Goal: Information Seeking & Learning: Find specific fact

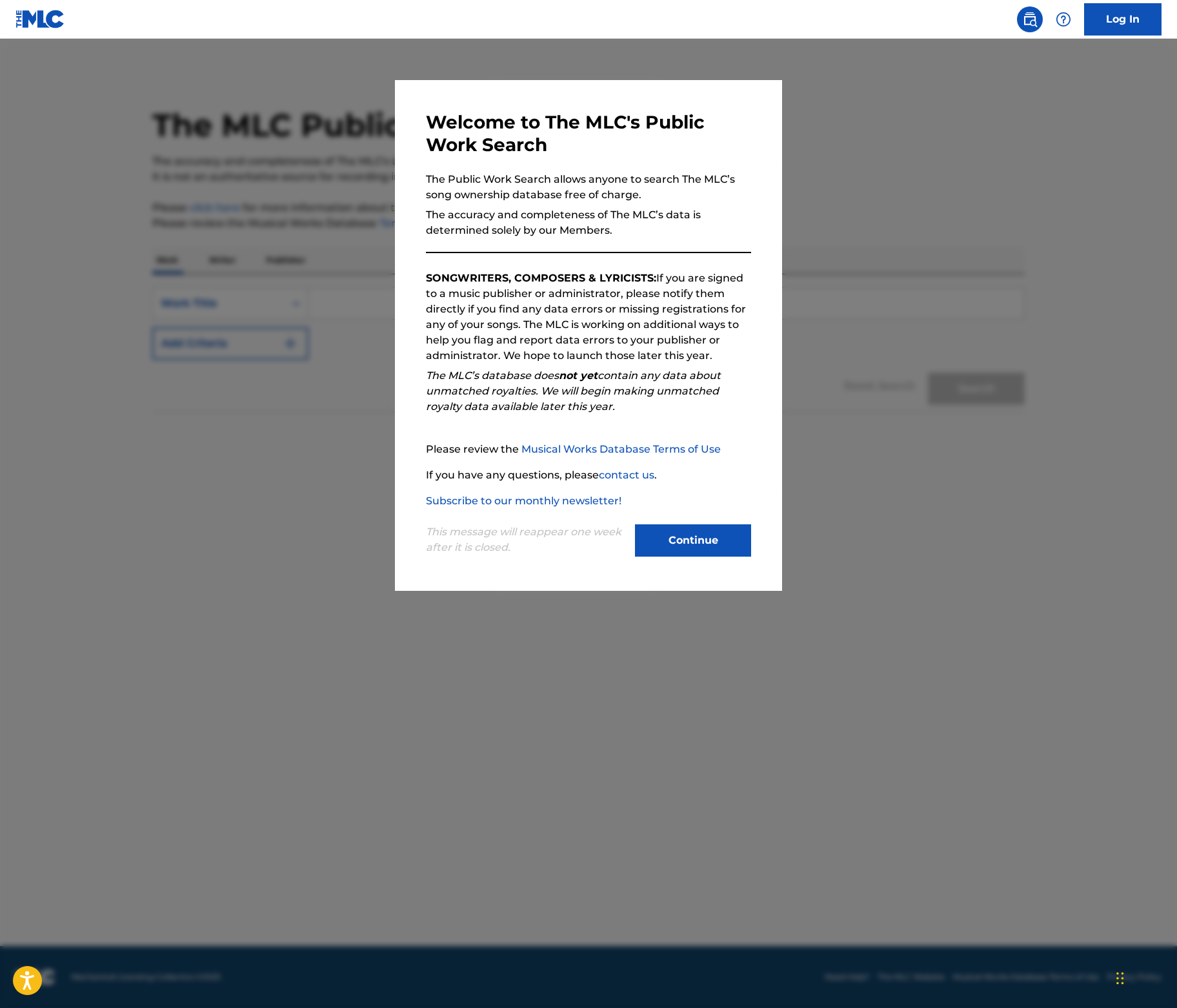
click at [751, 557] on button "Continue" at bounding box center [693, 541] width 116 height 33
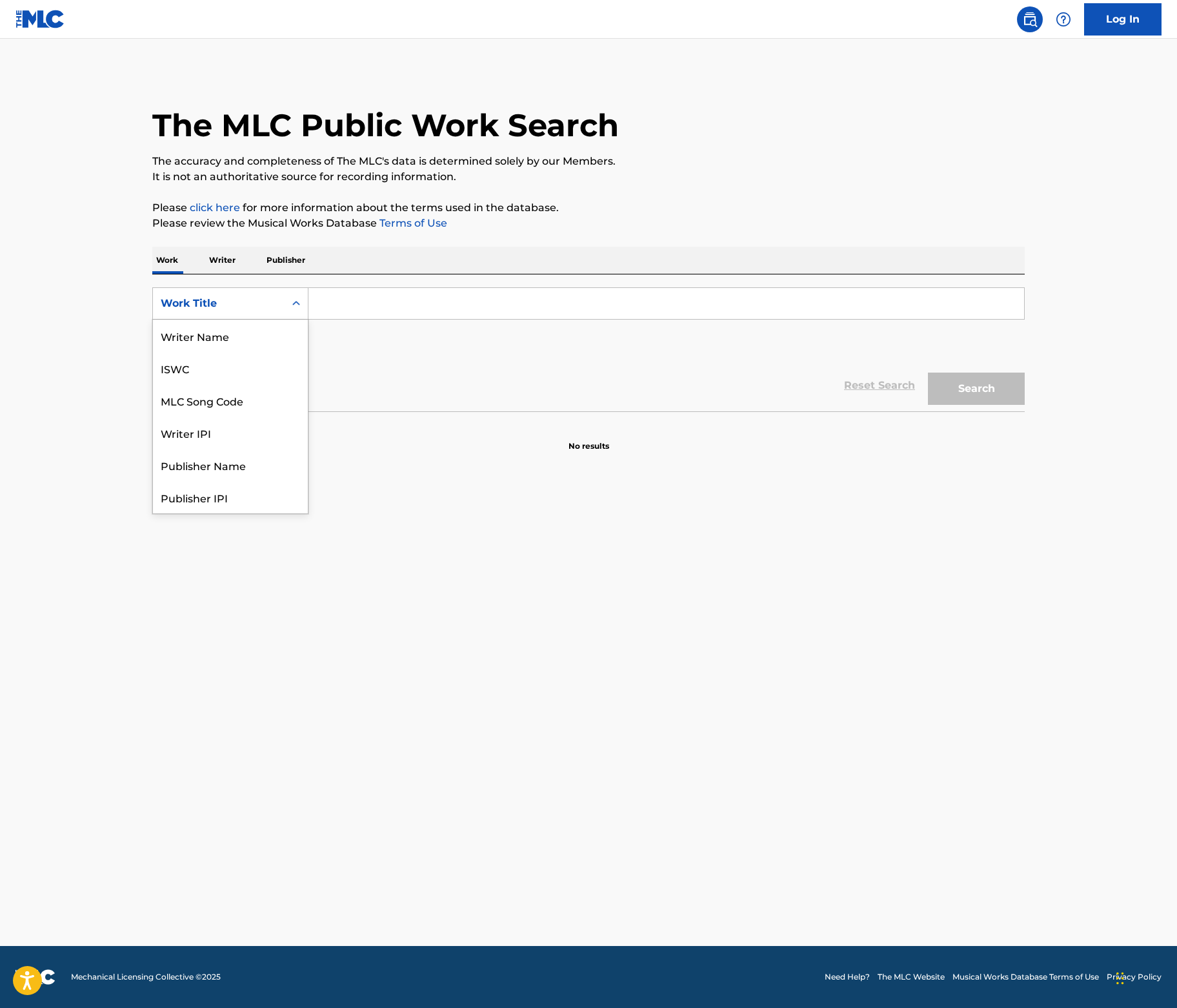
drag, startPoint x: 142, startPoint y: 343, endPoint x: 144, endPoint y: 365, distance: 22.1
click at [160, 311] on div "Work Title" at bounding box center [219, 303] width 116 height 16
click at [153, 352] on div "MLC Song Code" at bounding box center [230, 336] width 155 height 33
drag, startPoint x: 288, startPoint y: 335, endPoint x: 588, endPoint y: 364, distance: 301.4
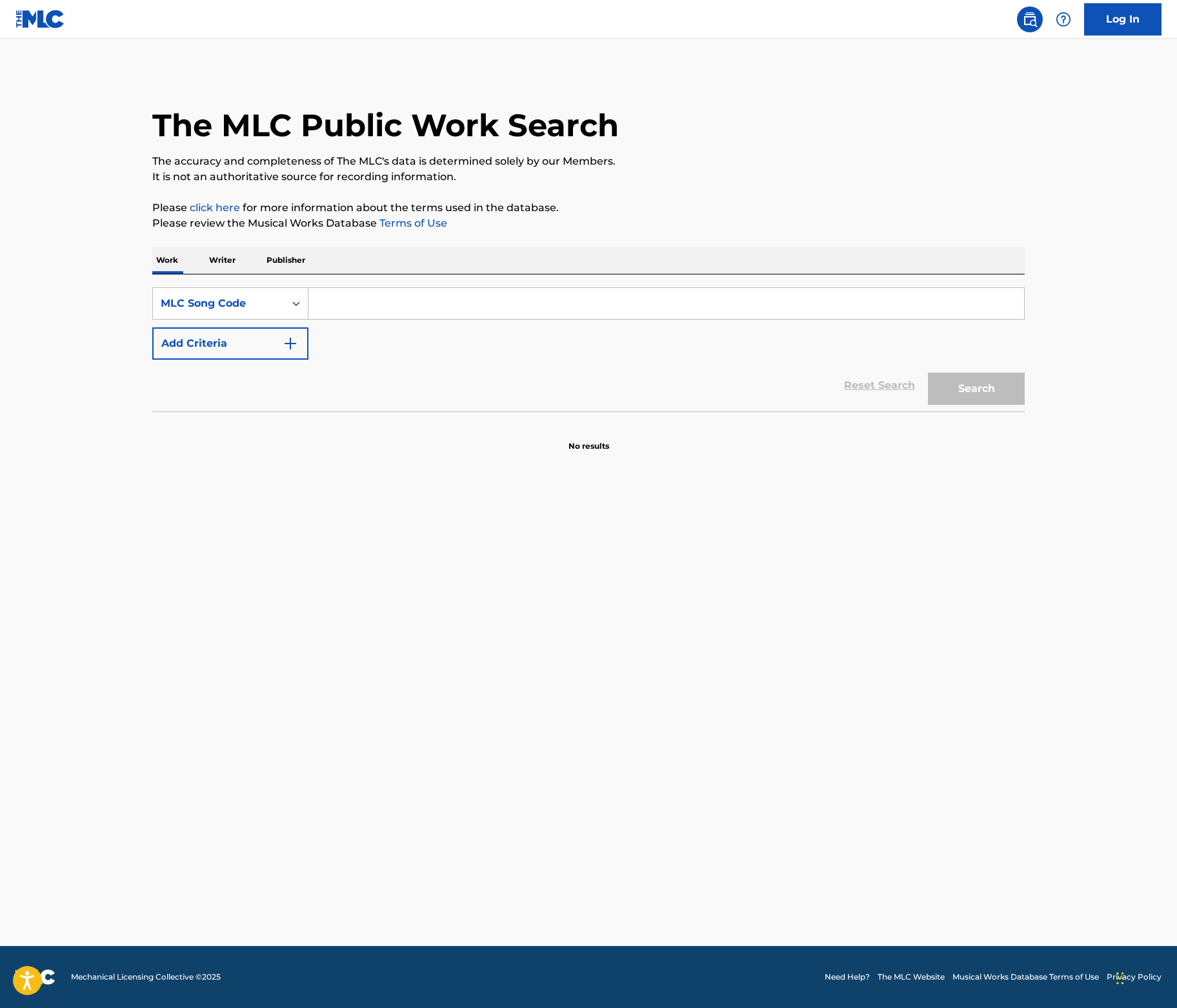
click at [309, 319] on input "Search Form" at bounding box center [666, 303] width 716 height 31
paste input "C59518"
type input "C59518"
click at [1025, 405] on button "Search" at bounding box center [977, 389] width 97 height 33
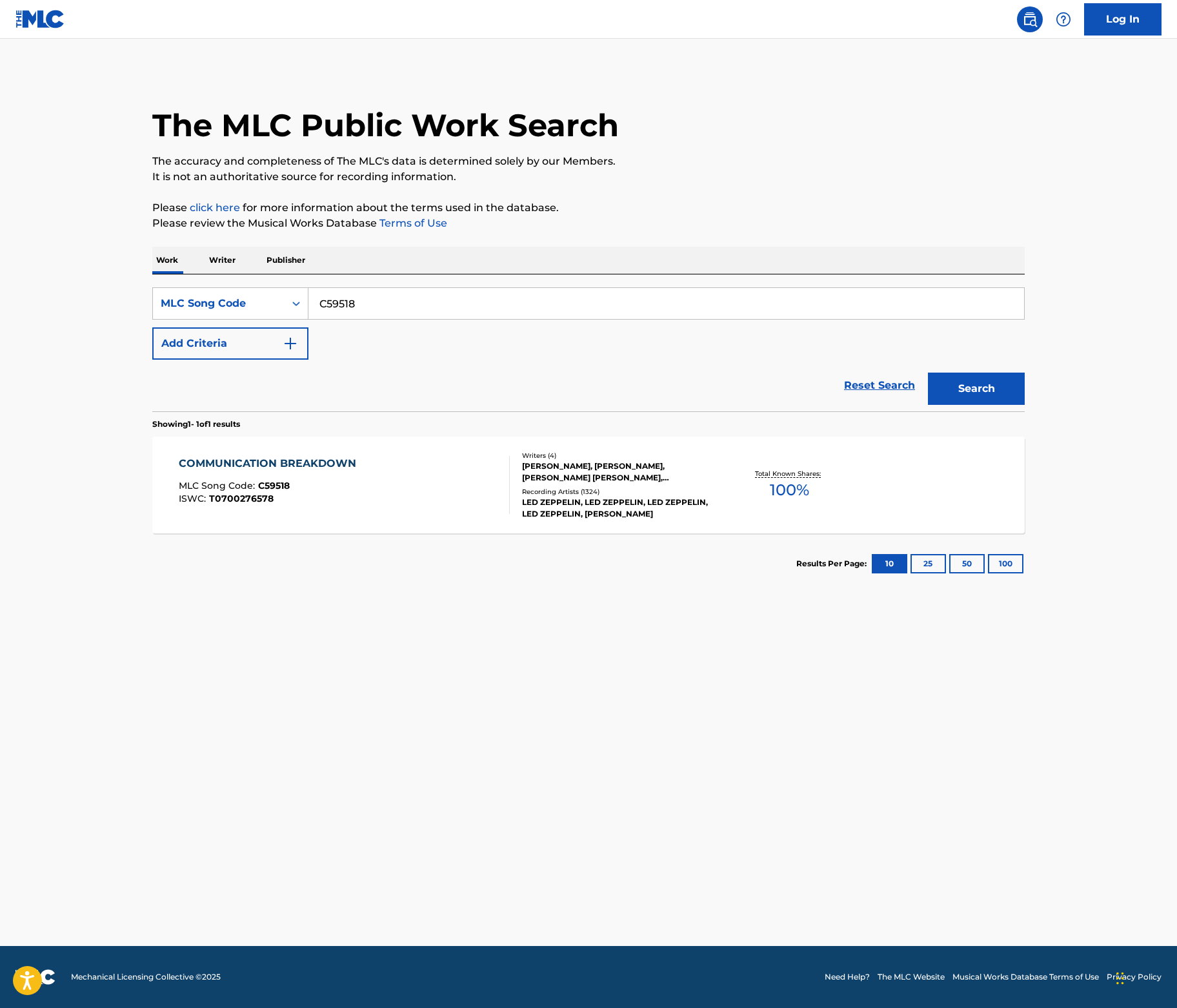
click at [188, 471] on div "COMMUNICATION BREAKDOWN" at bounding box center [271, 463] width 184 height 16
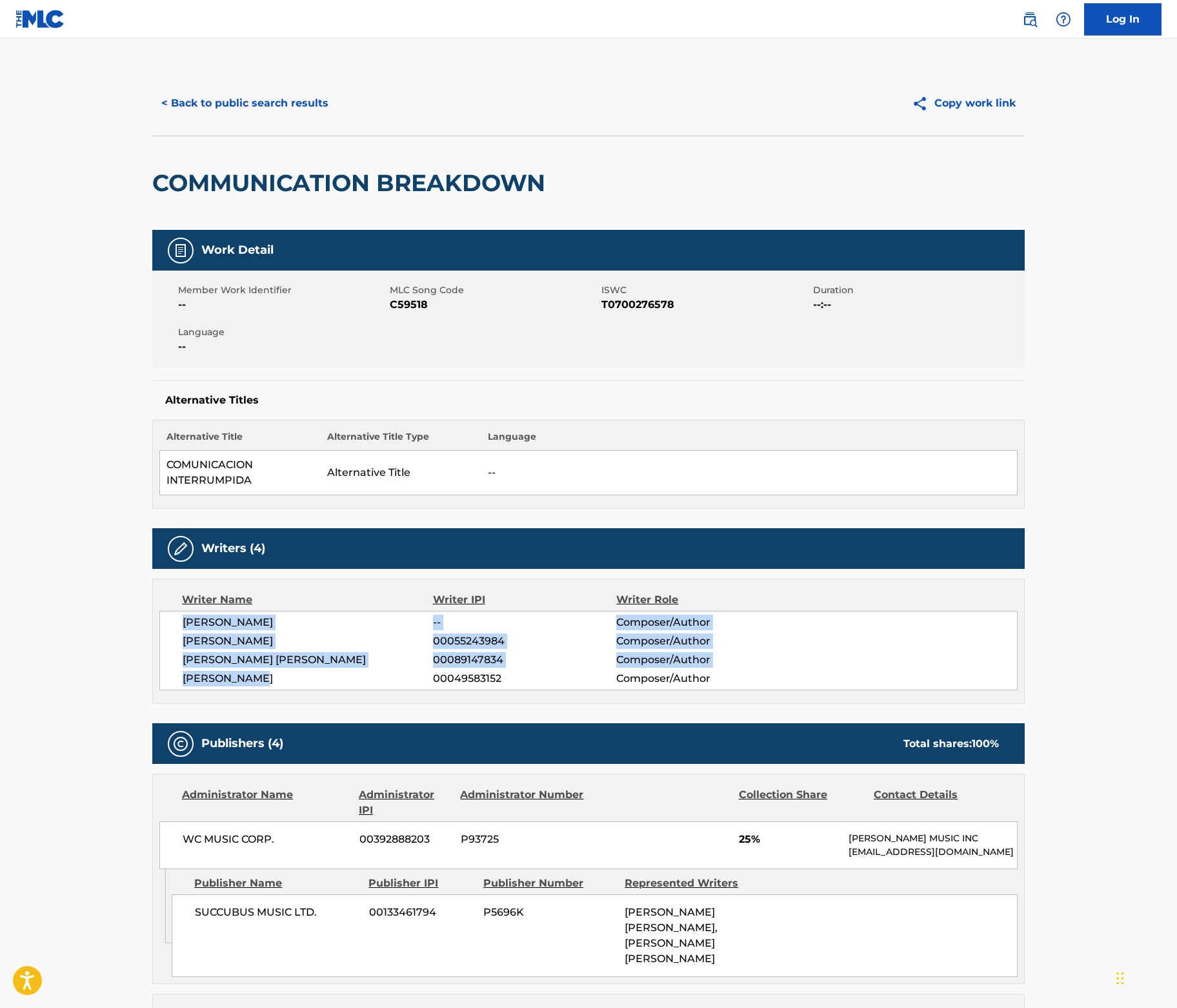
drag, startPoint x: 140, startPoint y: 721, endPoint x: 104, endPoint y: 681, distance: 53.8
click at [159, 688] on div "[PERSON_NAME] -- Composer/Author [PERSON_NAME] 00055243984 Composer/Author [PER…" at bounding box center [588, 650] width 859 height 79
copy div "[PERSON_NAME] -- Composer/Author [PERSON_NAME] 00055243984 Composer/Author [PER…"
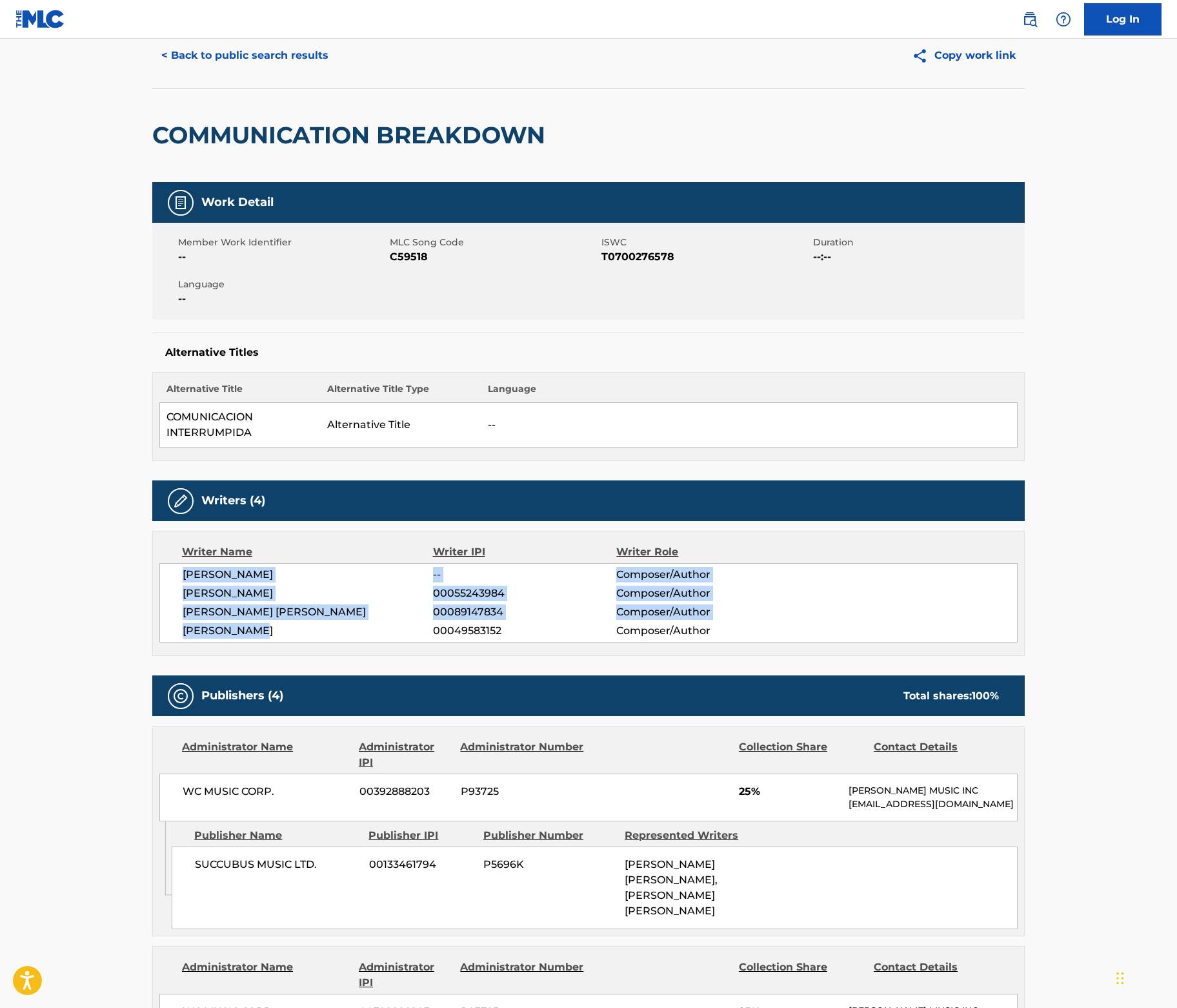
scroll to position [21, 0]
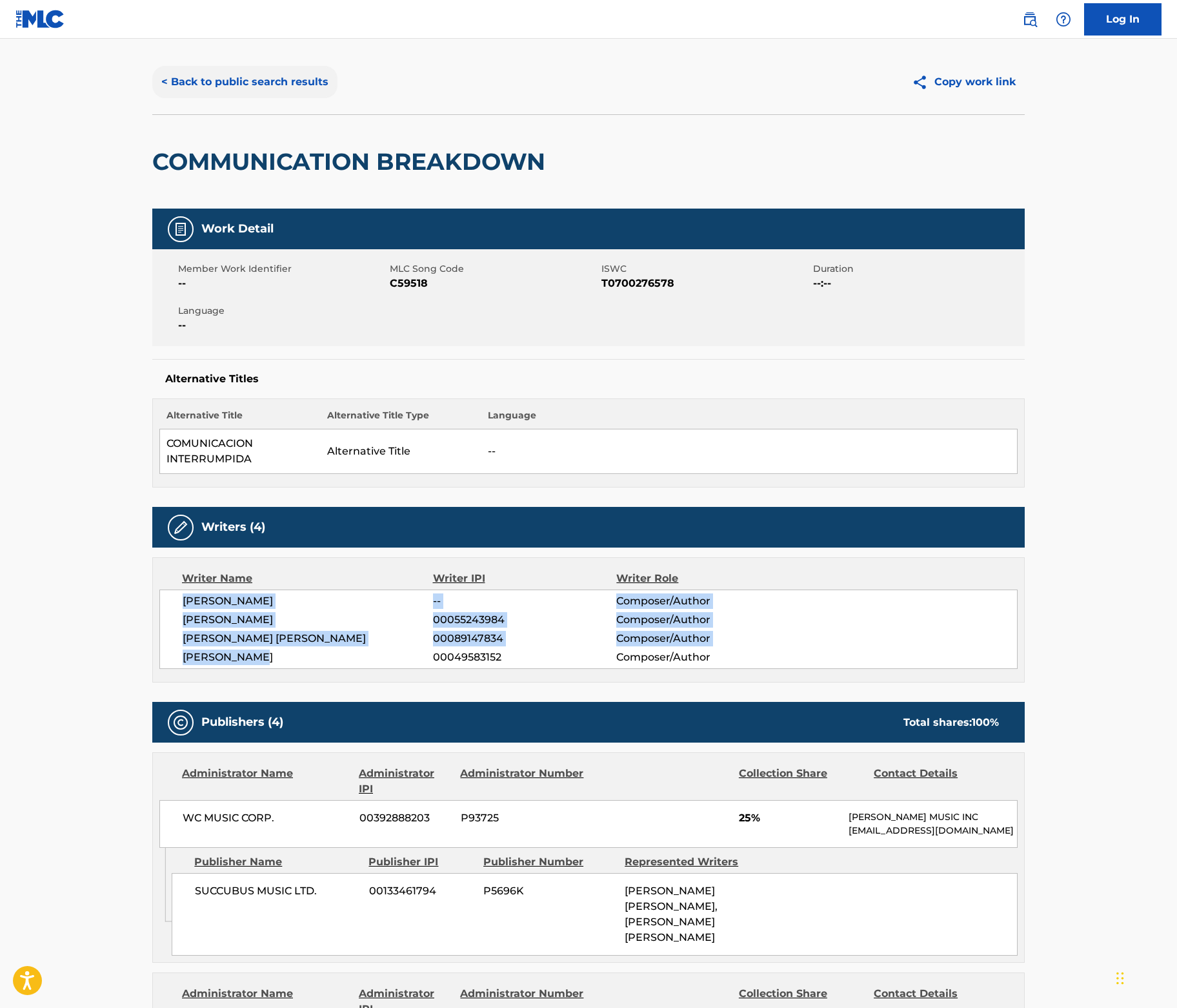
click at [152, 98] on button "< Back to public search results" at bounding box center [245, 82] width 186 height 33
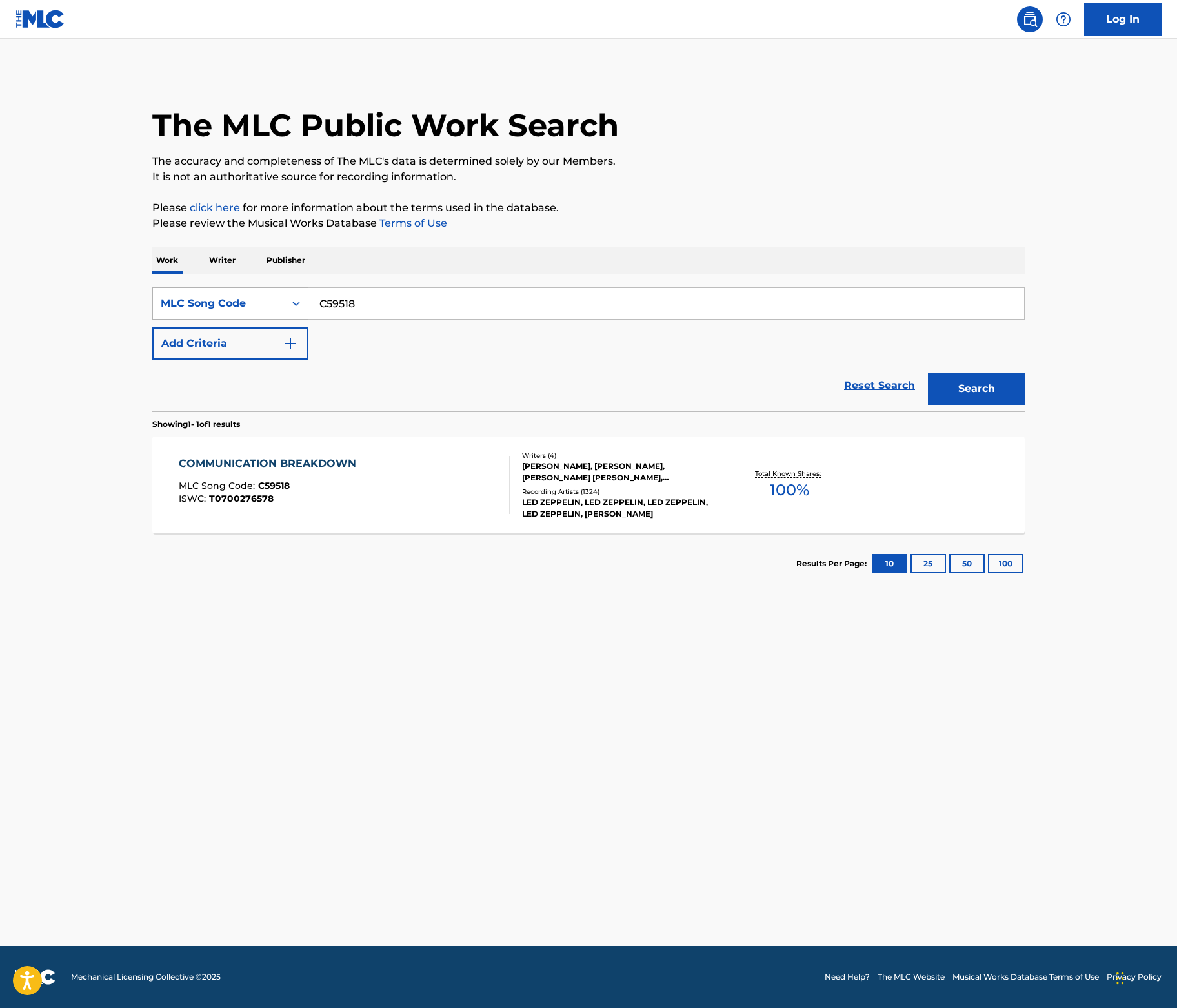
drag, startPoint x: 258, startPoint y: 337, endPoint x: 166, endPoint y: 325, distance: 92.8
click at [166, 320] on div "SearchWithCriteriad5d77edd-726f-405c-830d-95df78a1a875 MLC Song Code C59518" at bounding box center [588, 303] width 873 height 33
paste input "W8142V"
type input "W8142V"
click at [1025, 405] on button "Search" at bounding box center [977, 389] width 97 height 33
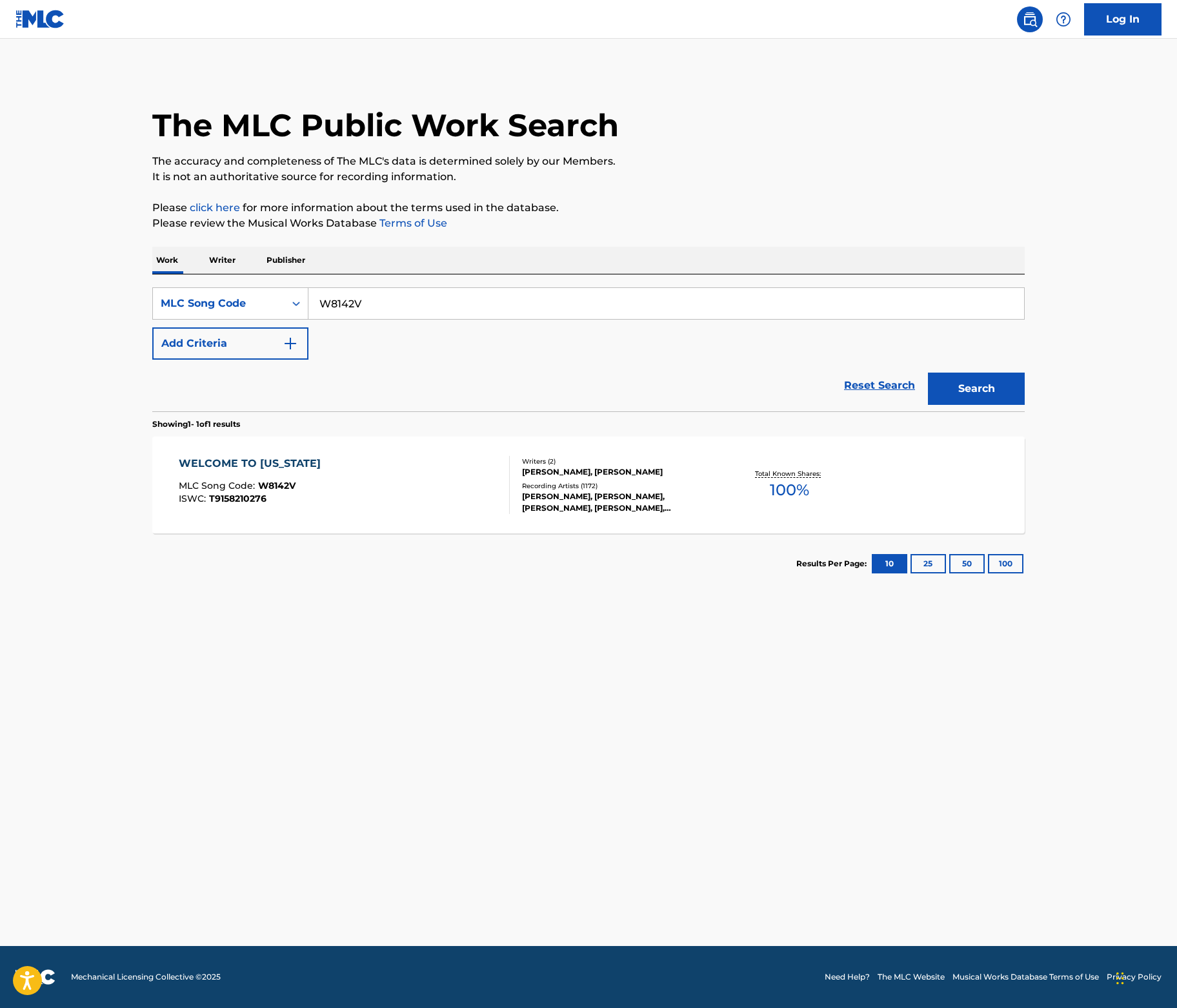
click at [179, 471] on div "WELCOME TO [US_STATE]" at bounding box center [253, 463] width 148 height 16
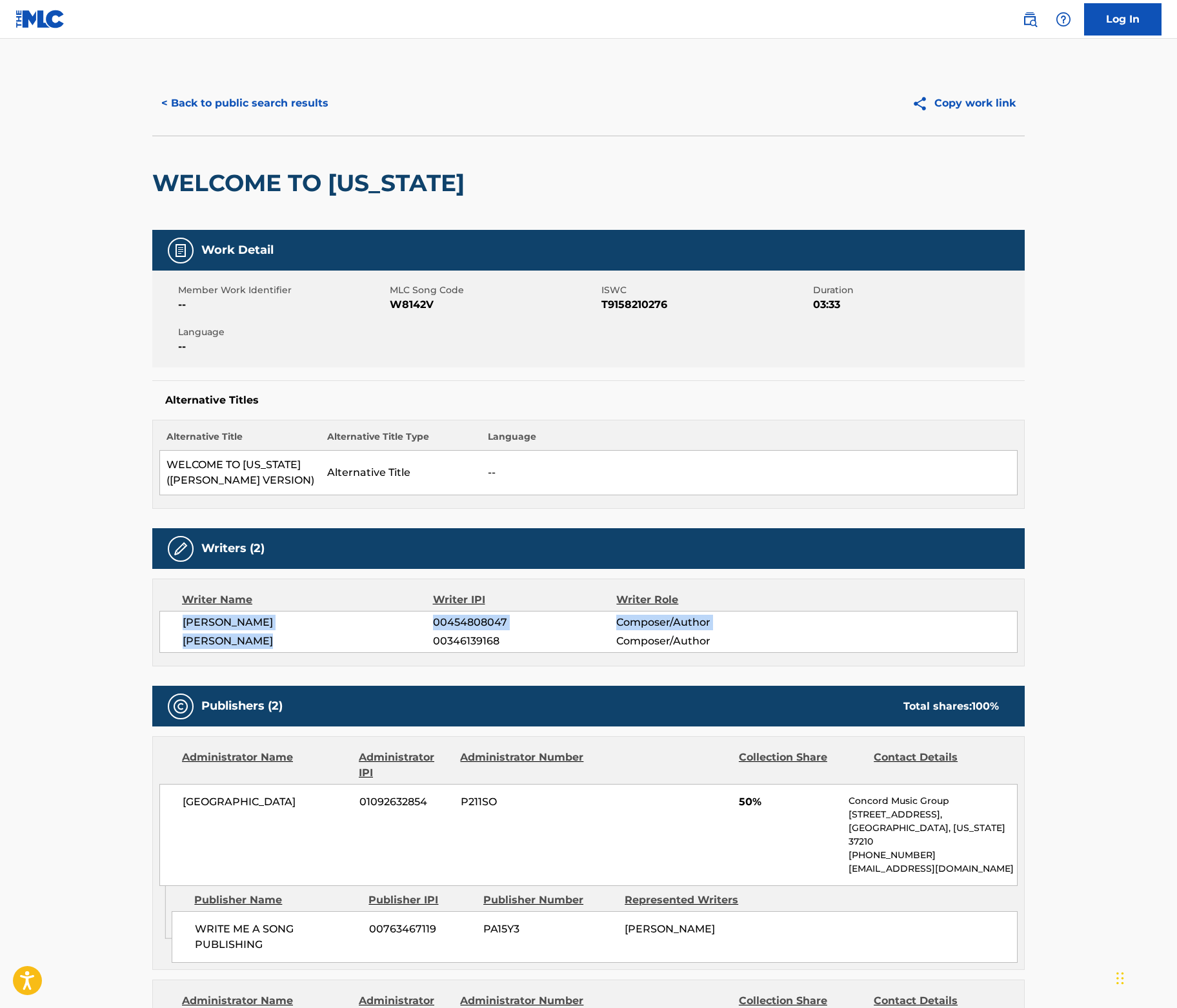
drag, startPoint x: 200, startPoint y: 735, endPoint x: 90, endPoint y: 709, distance: 113.0
click at [159, 653] on div "[PERSON_NAME] 00454808047 Composer/Author [PERSON_NAME] 00346139168 Composer/Au…" at bounding box center [588, 632] width 859 height 42
copy div "[PERSON_NAME] 00454808047 Composer/Author [PERSON_NAME]"
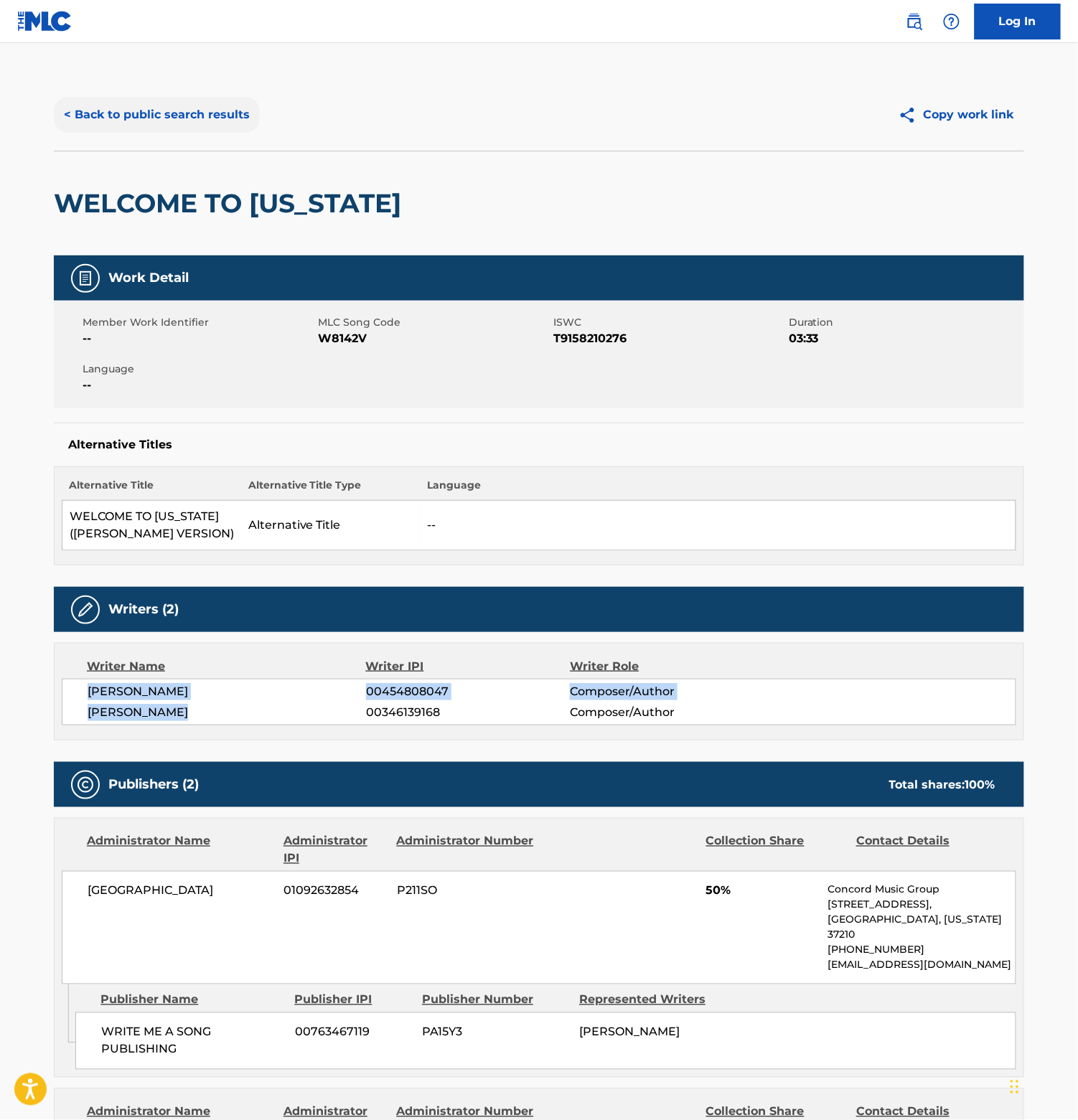
click at [96, 132] on button "< Back to public search results" at bounding box center [157, 115] width 206 height 36
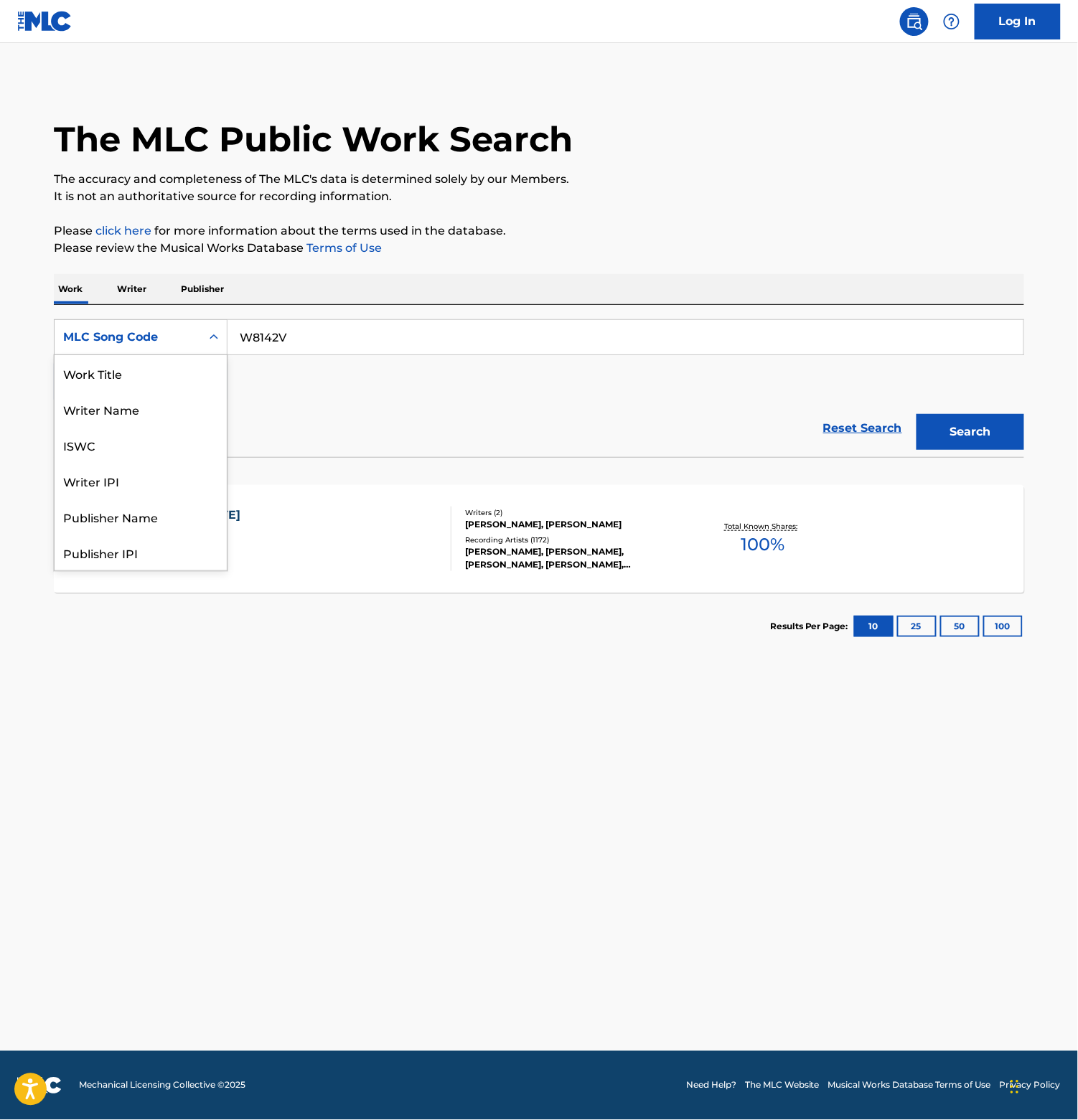
click at [110, 345] on div "MLC Song Code" at bounding box center [128, 337] width 129 height 17
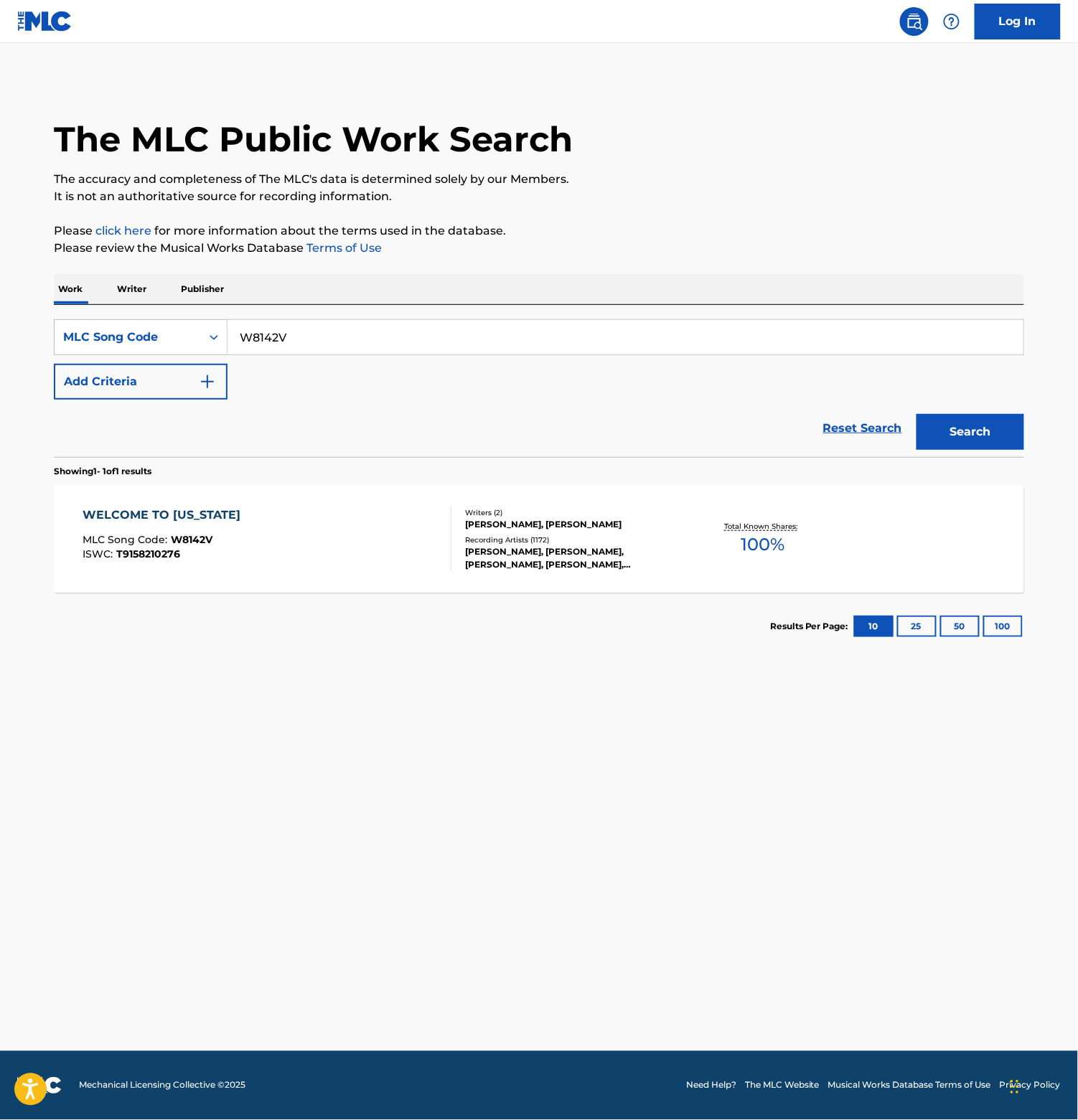
click at [138, 351] on div "MLC Song Code" at bounding box center [127, 337] width 146 height 27
click at [113, 351] on div "MLC Song Code" at bounding box center [127, 337] width 146 height 27
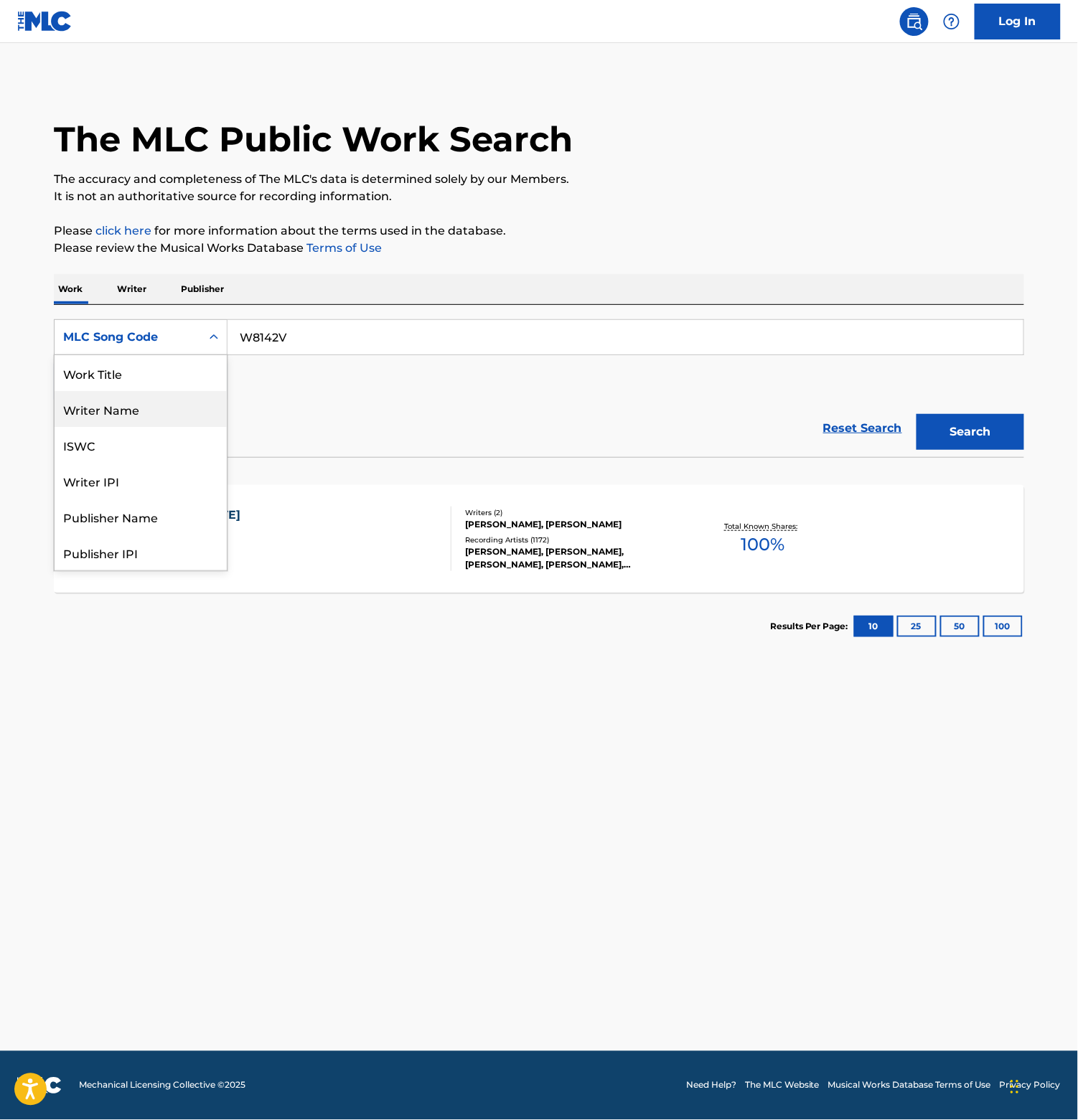
click at [84, 427] on div "Writer Name" at bounding box center [140, 409] width 172 height 36
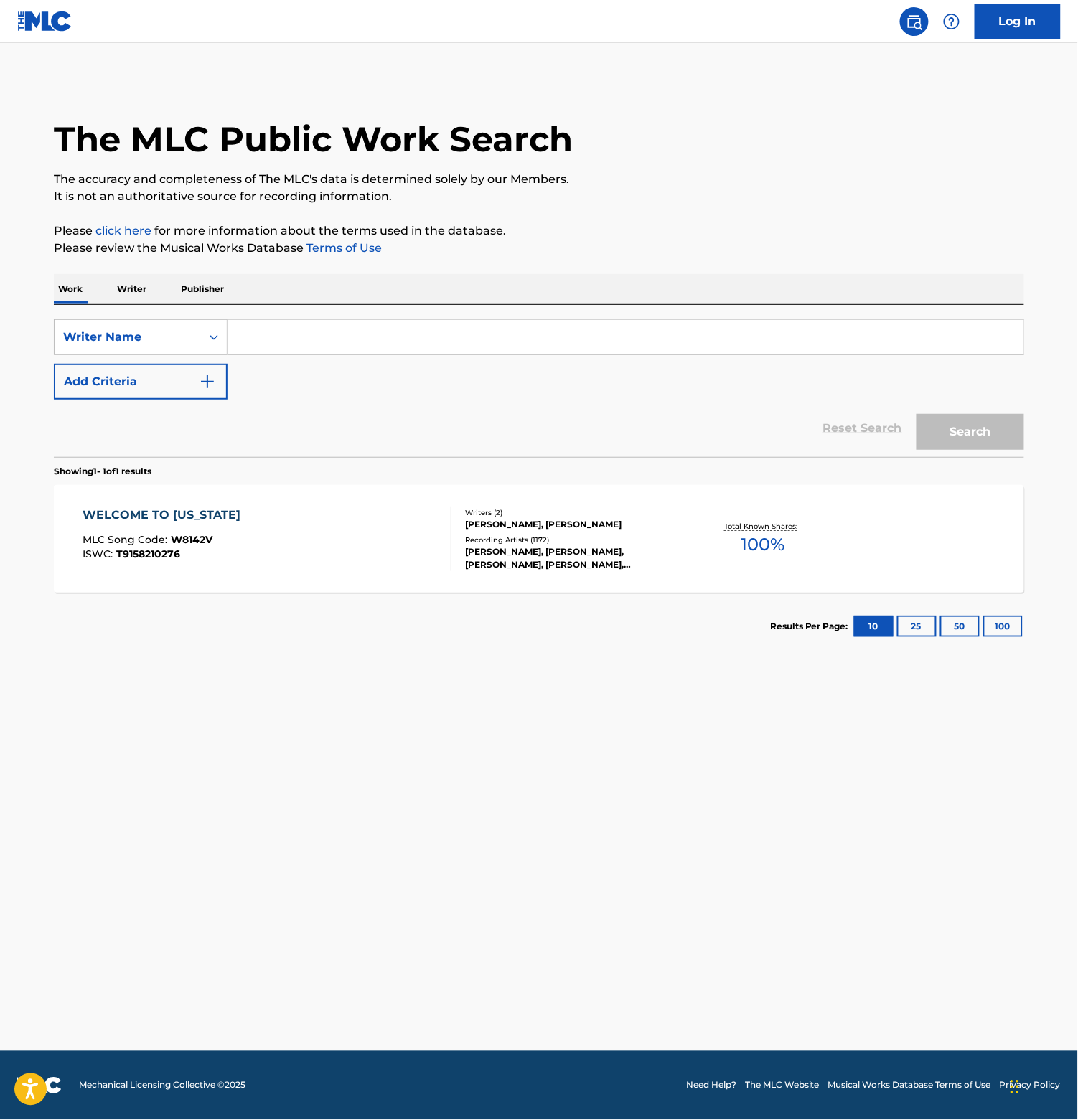
drag, startPoint x: 271, startPoint y: 386, endPoint x: 437, endPoint y: 400, distance: 166.6
click at [294, 355] on input "Search Form" at bounding box center [625, 337] width 796 height 35
paste input "[PERSON_NAME]"
type input "[PERSON_NAME]"
drag, startPoint x: 982, startPoint y: 485, endPoint x: 681, endPoint y: 518, distance: 302.8
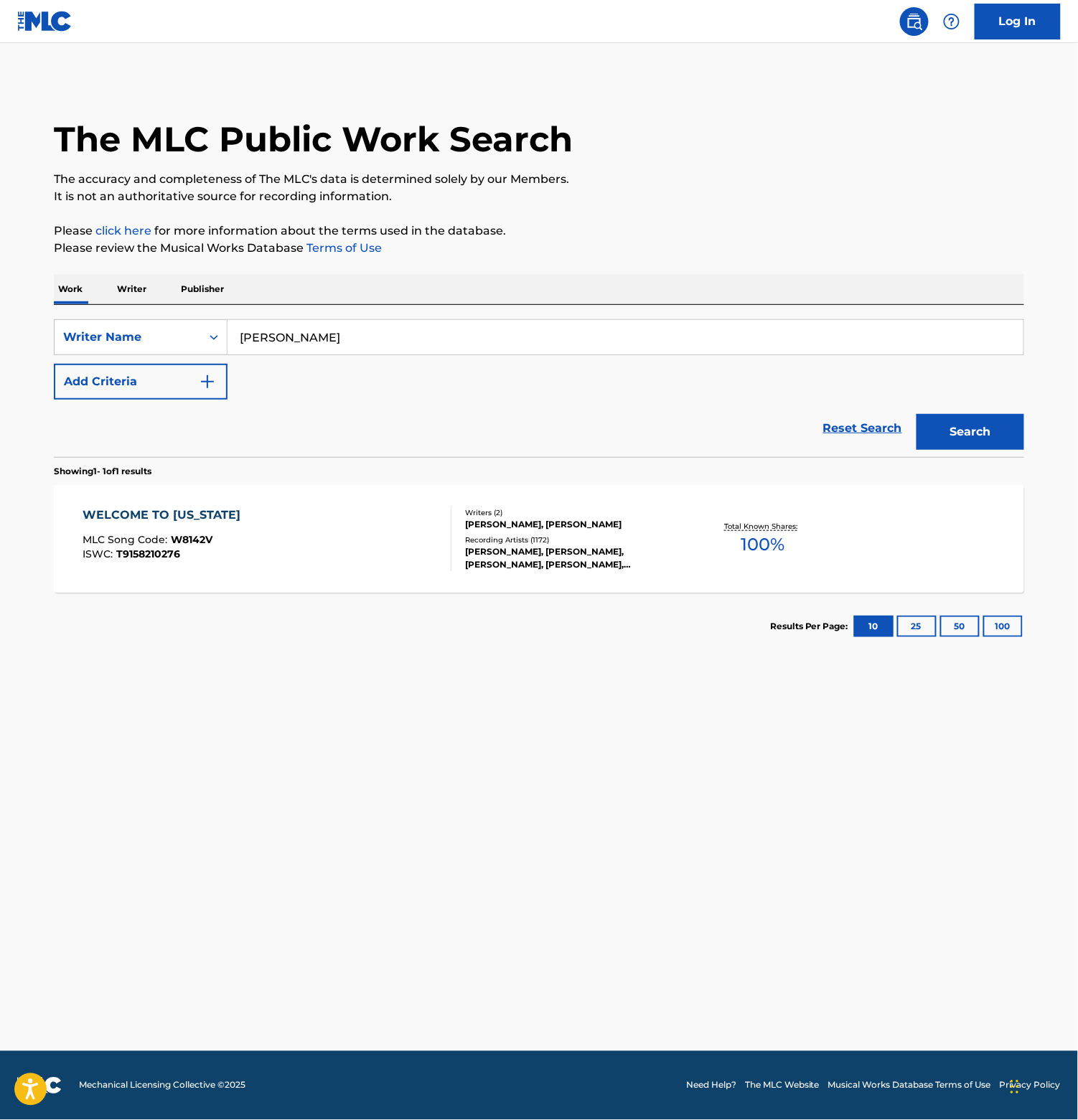
click at [982, 450] on button "Search" at bounding box center [970, 432] width 108 height 36
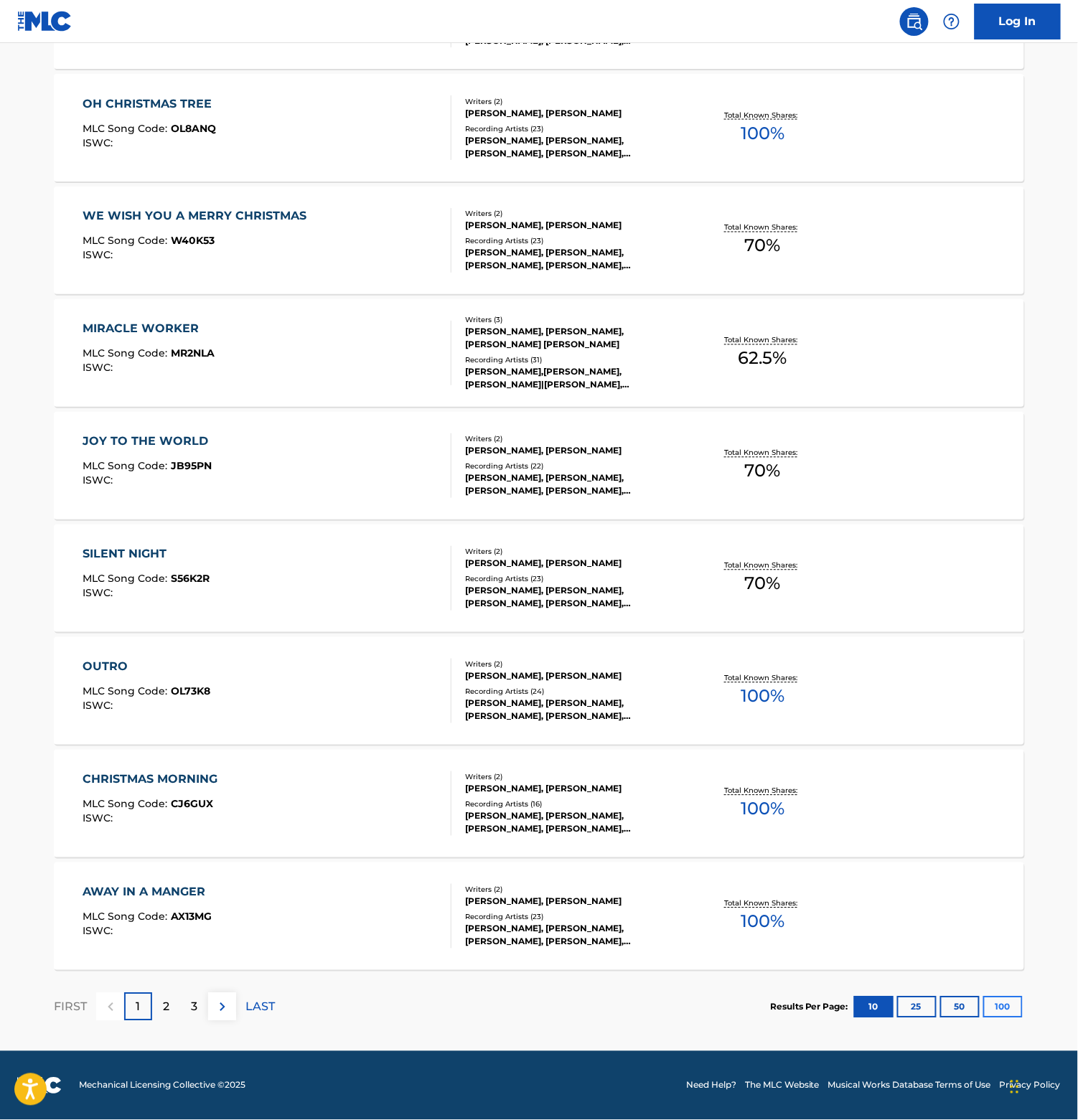
scroll to position [732, 0]
click at [1022, 997] on button "100" at bounding box center [1003, 1007] width 39 height 22
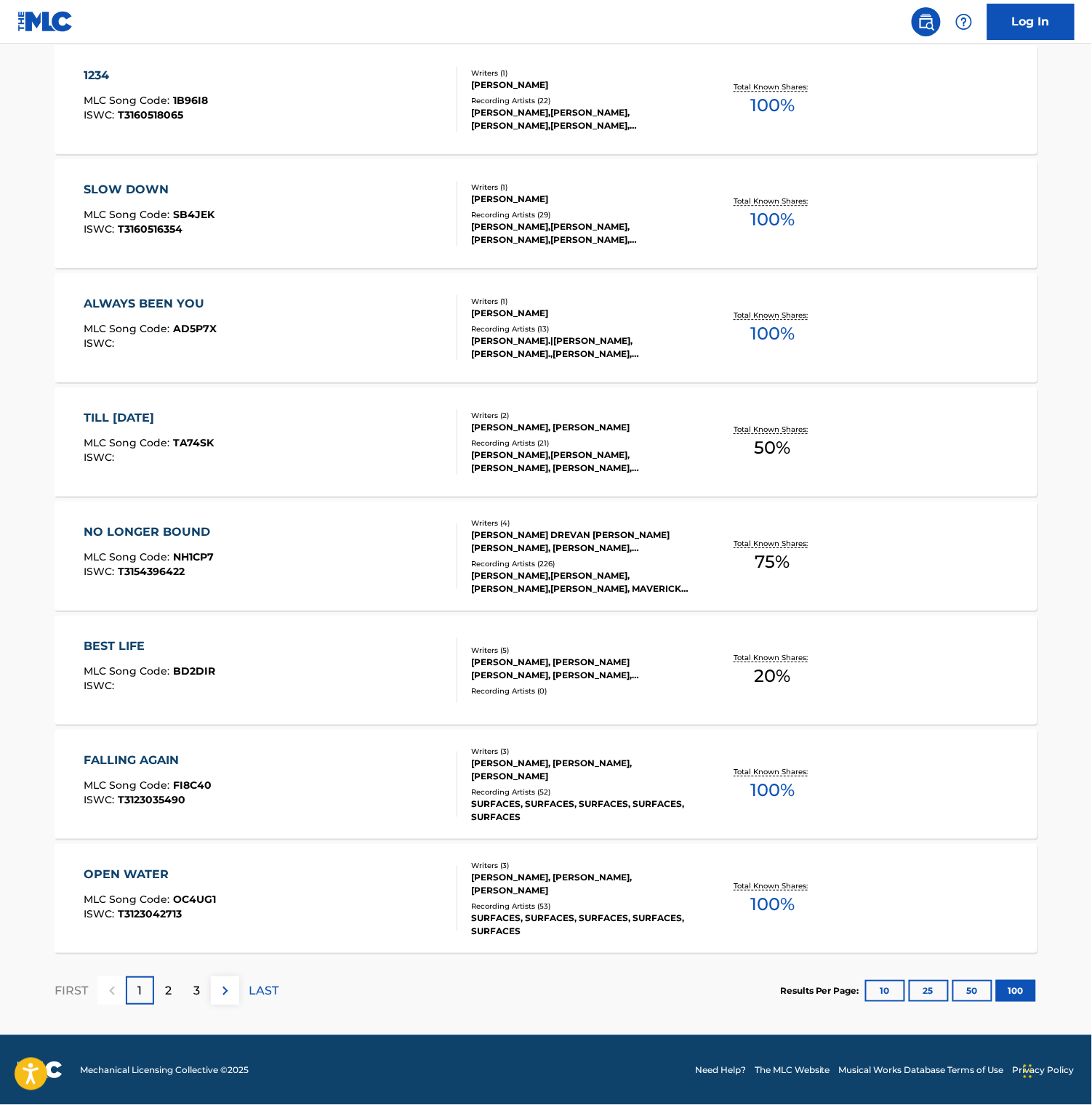
scroll to position [11042, 0]
click at [165, 982] on p "2" at bounding box center [168, 991] width 7 height 18
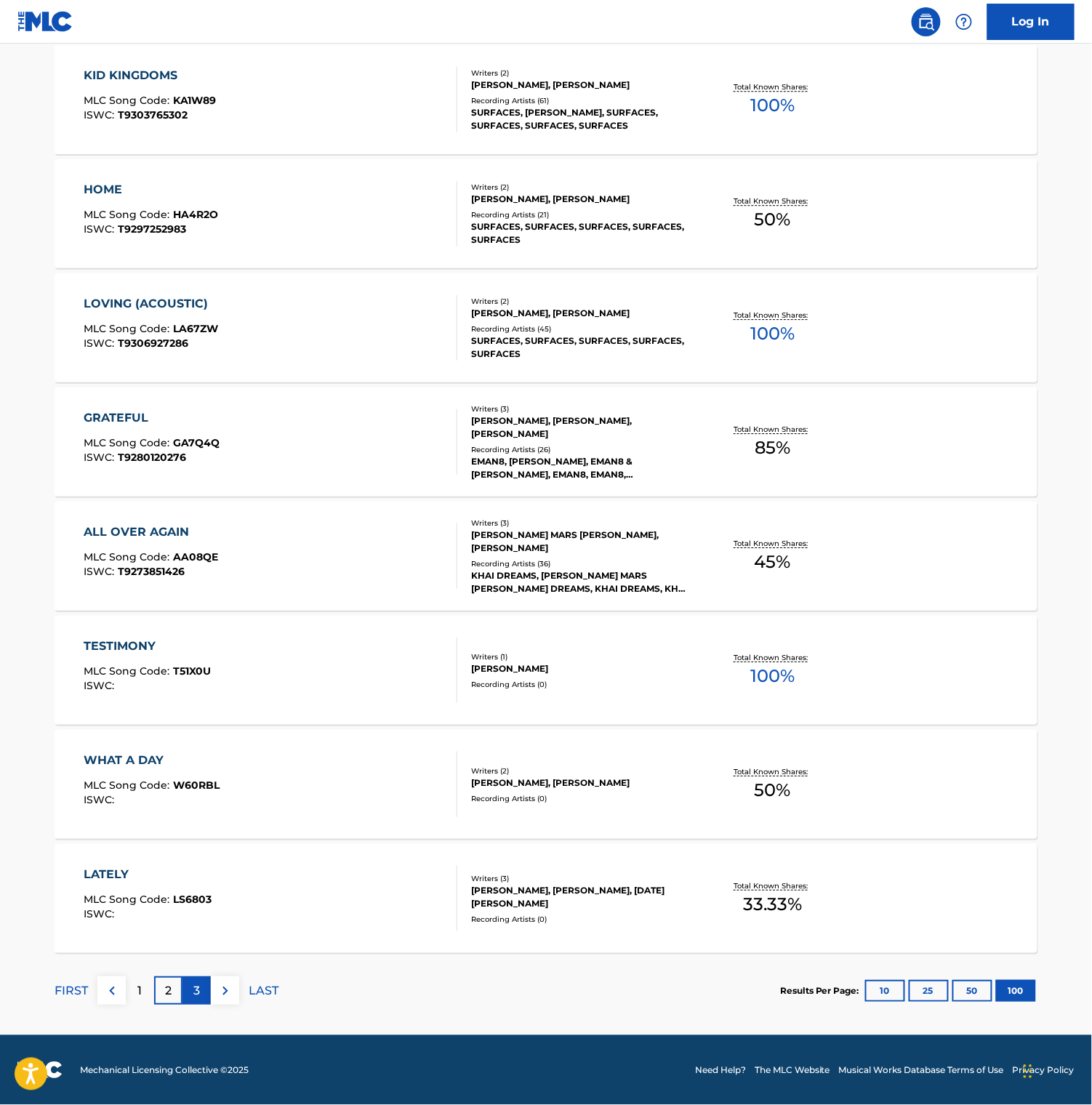
click at [192, 976] on div "3" at bounding box center [196, 990] width 28 height 28
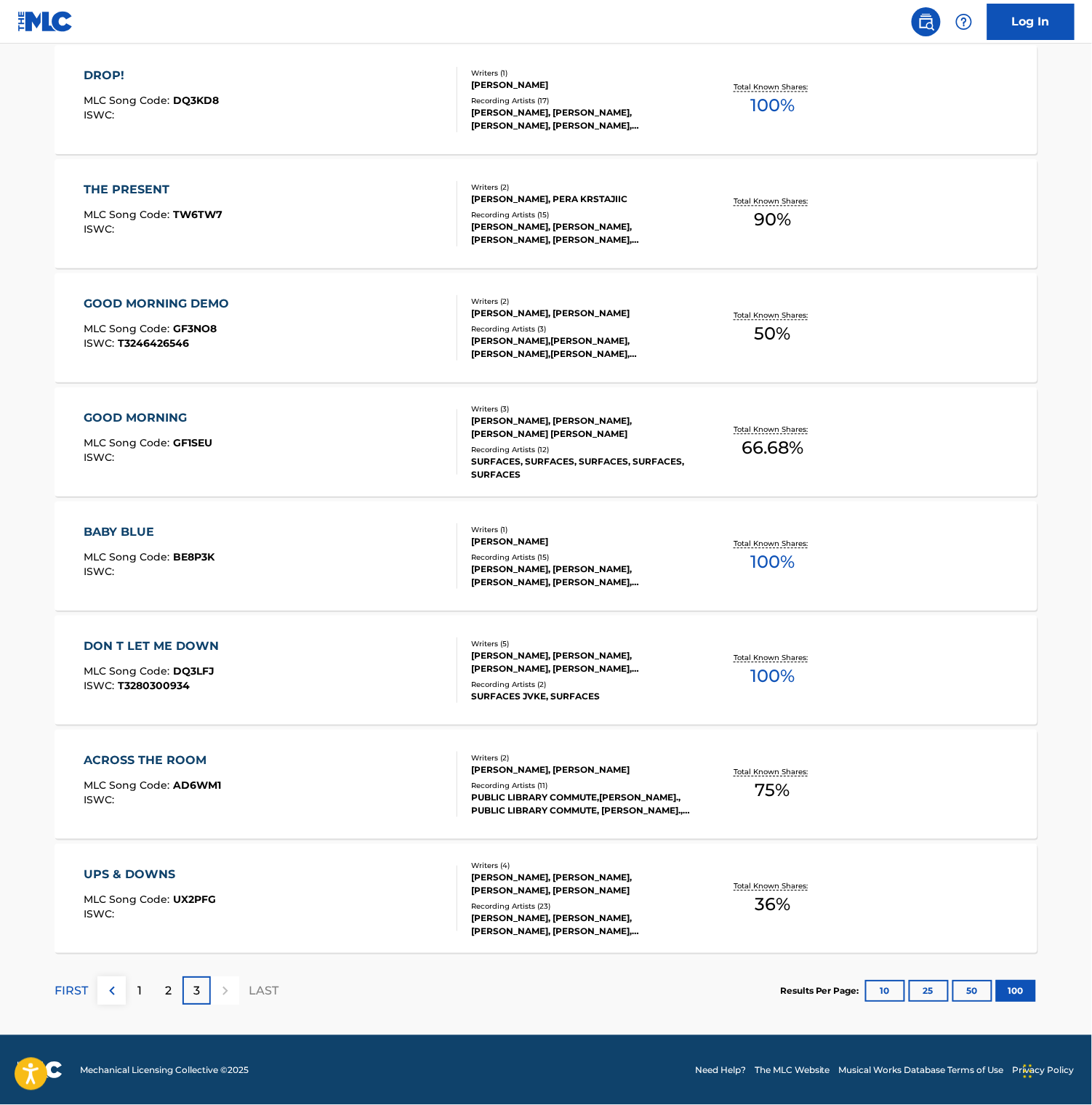
scroll to position [2597, 0]
click at [138, 982] on p "1" at bounding box center [140, 991] width 5 height 18
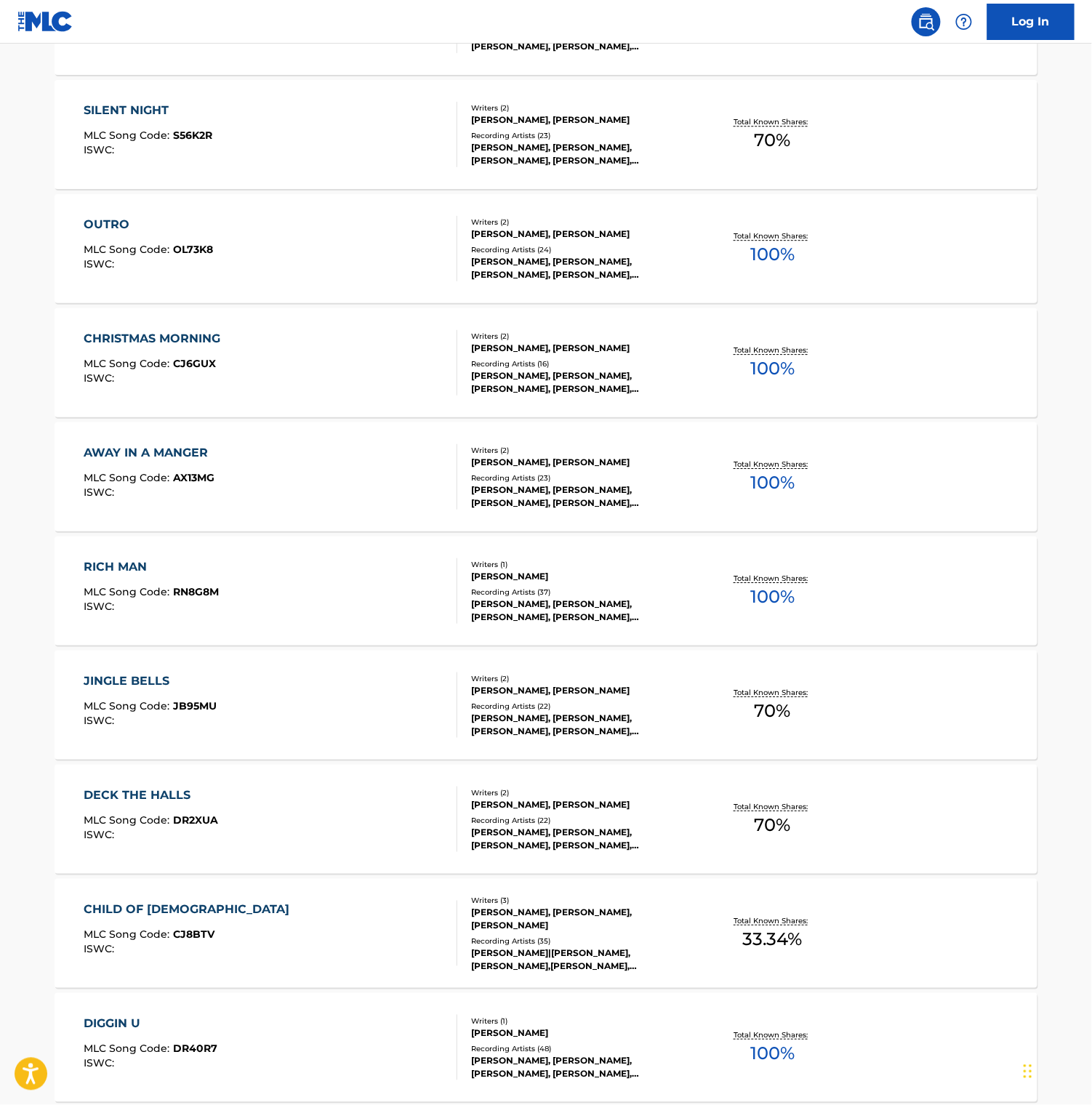
scroll to position [1254, 0]
